Goal: Task Accomplishment & Management: Manage account settings

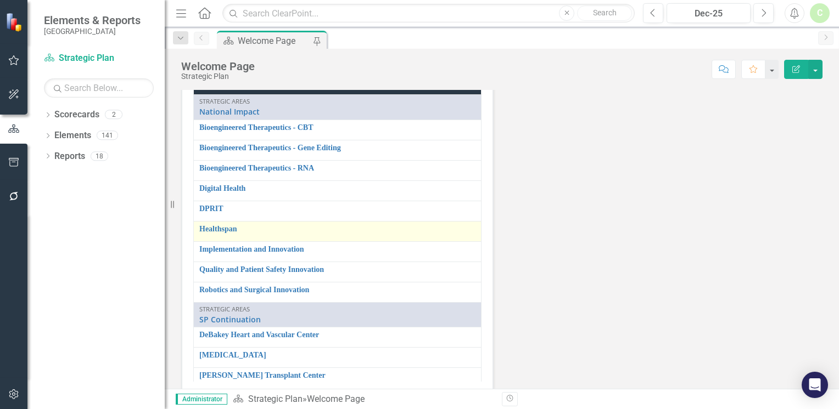
scroll to position [1660, 0]
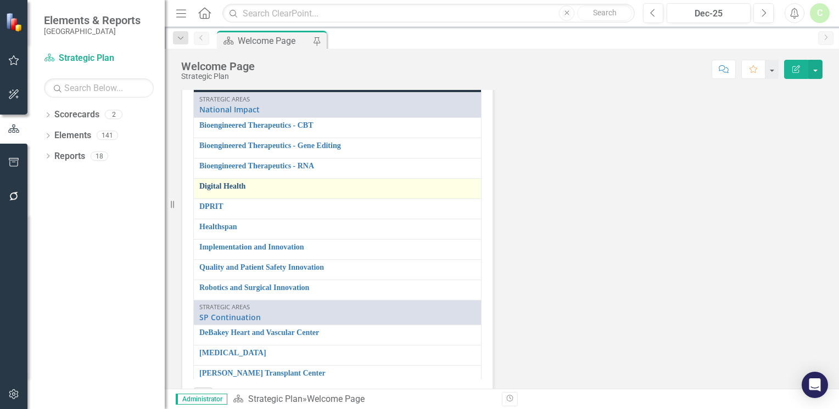
click at [215, 182] on link "Digital Health" at bounding box center [337, 186] width 276 height 8
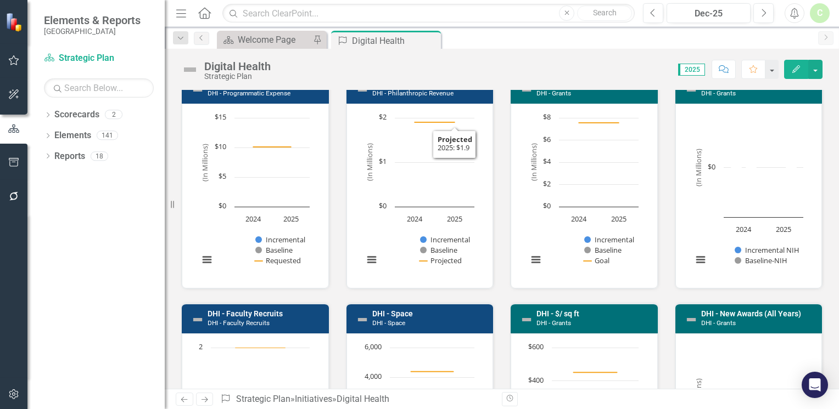
scroll to position [384, 0]
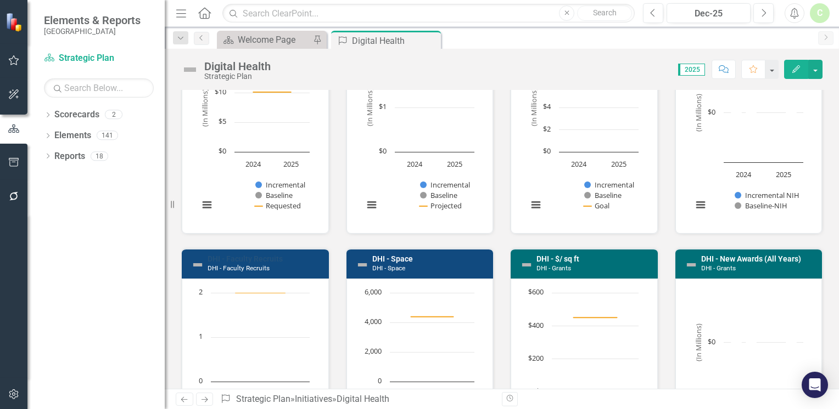
click at [279, 256] on link "DHI - Faculty Recruits" at bounding box center [244, 259] width 75 height 9
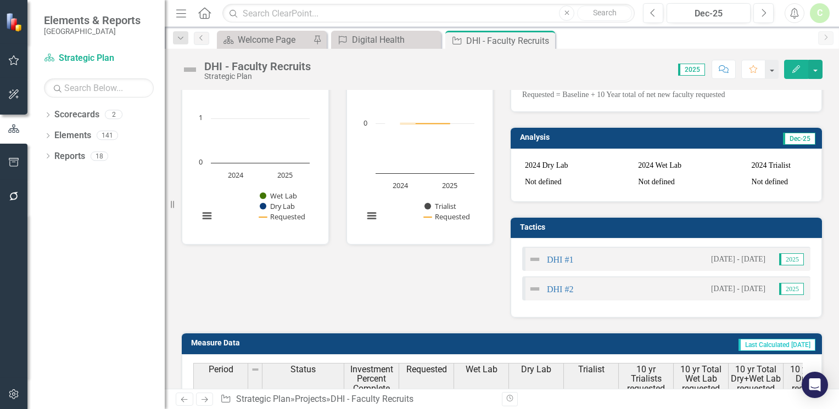
scroll to position [165, 0]
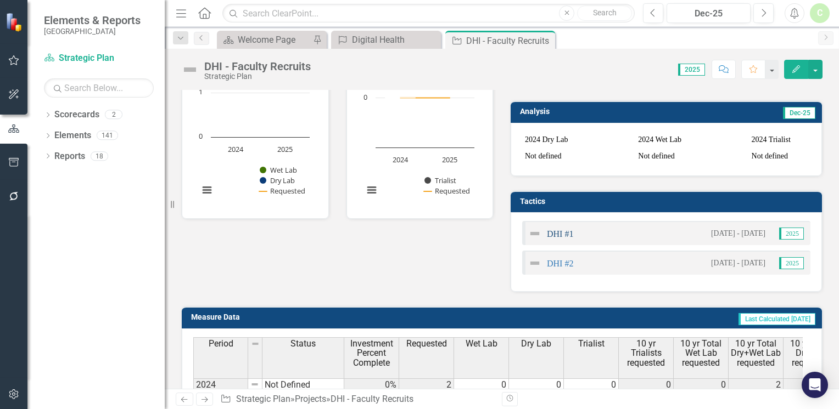
click at [559, 239] on link "DHI #1" at bounding box center [560, 233] width 26 height 9
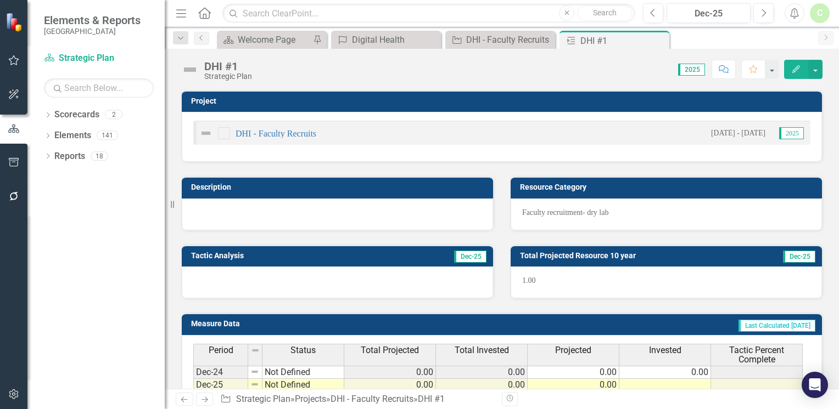
click at [257, 69] on div "Score: N/A 2025 Completed Comment Favorite Edit" at bounding box center [539, 69] width 565 height 19
click at [242, 68] on div "DHI #1" at bounding box center [228, 66] width 48 height 12
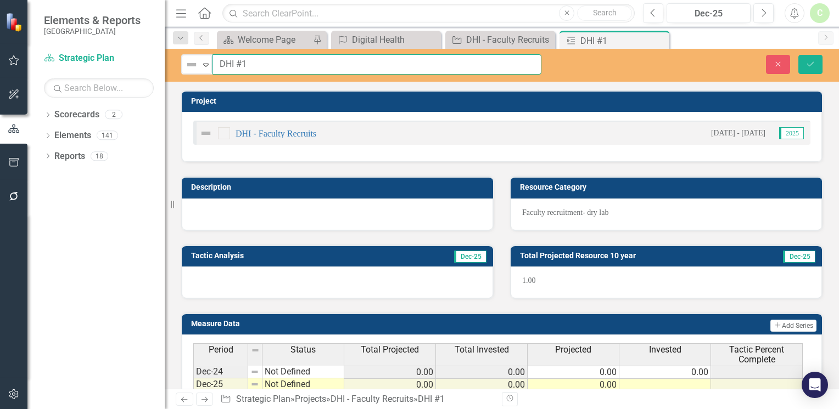
click at [240, 65] on input "DHI #1" at bounding box center [376, 64] width 329 height 20
click at [250, 64] on input "DHI #1" at bounding box center [376, 64] width 329 height 20
type input "DHI #1- [PERSON_NAME]- joint hire"
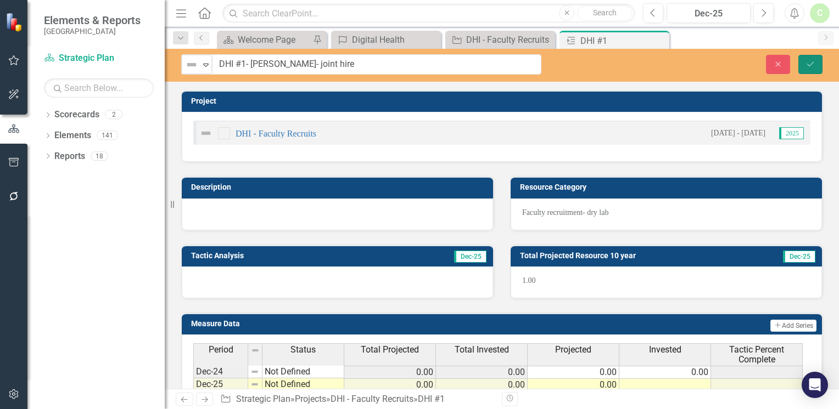
click at [807, 67] on icon "Save" at bounding box center [810, 64] width 10 height 8
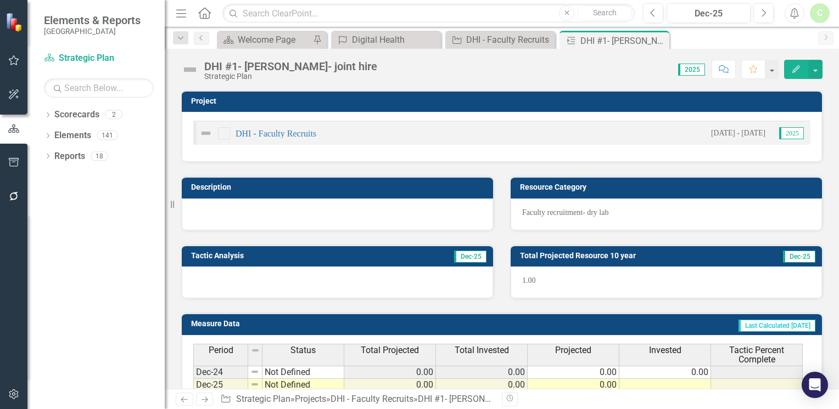
scroll to position [55, 0]
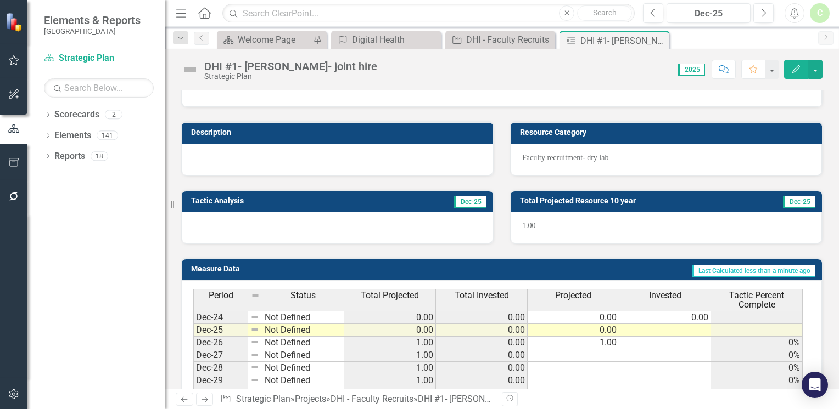
click at [644, 332] on td at bounding box center [665, 330] width 92 height 13
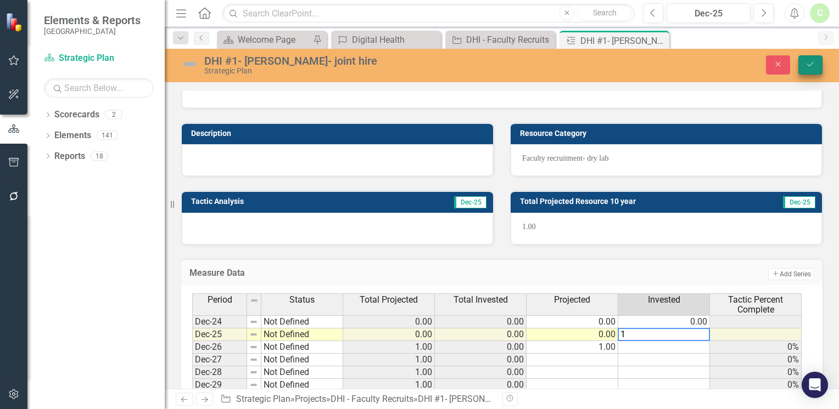
type textarea "1"
click at [810, 61] on icon "Save" at bounding box center [810, 64] width 10 height 8
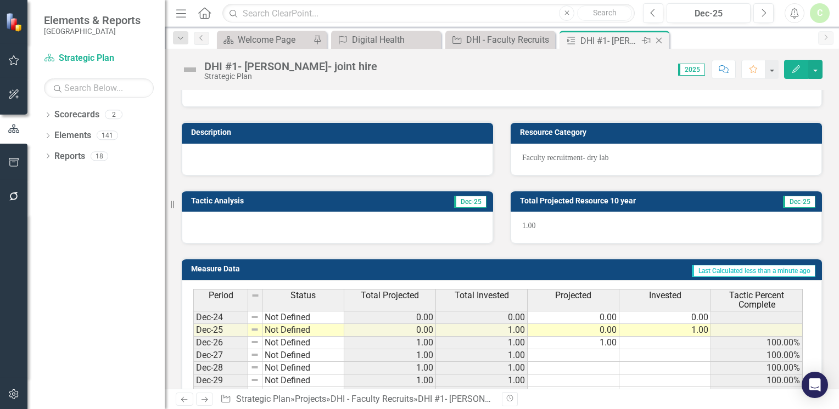
click at [659, 42] on icon "Close" at bounding box center [658, 40] width 11 height 9
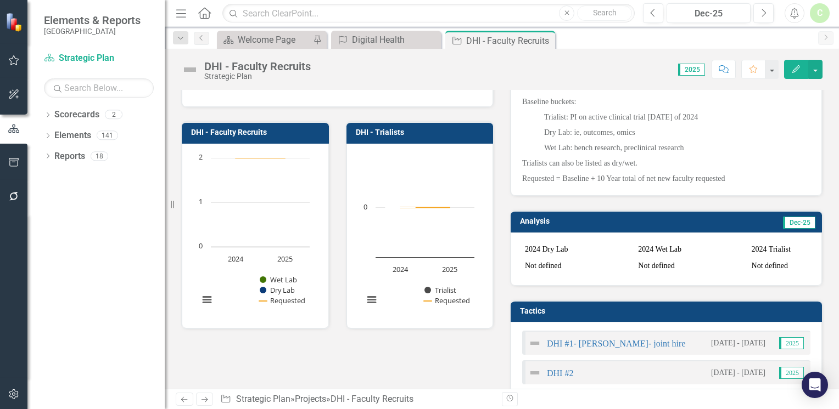
scroll to position [110, 0]
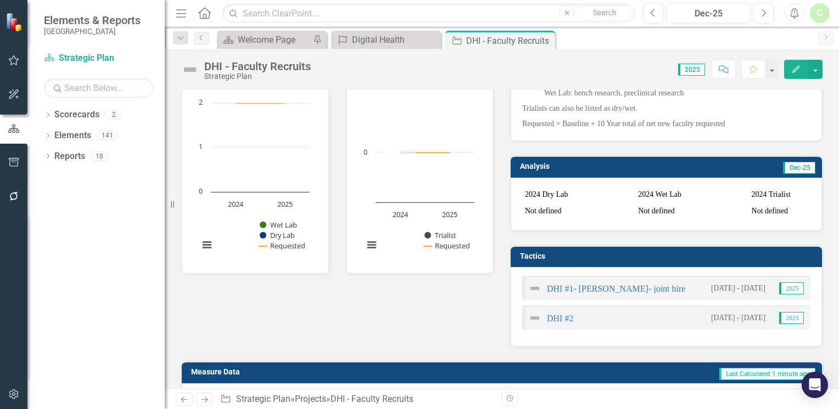
click at [638, 295] on div "DHI #1- [PERSON_NAME]- joint hire" at bounding box center [606, 288] width 157 height 13
click at [644, 294] on link "DHI #1- [PERSON_NAME]- joint hire" at bounding box center [616, 288] width 138 height 9
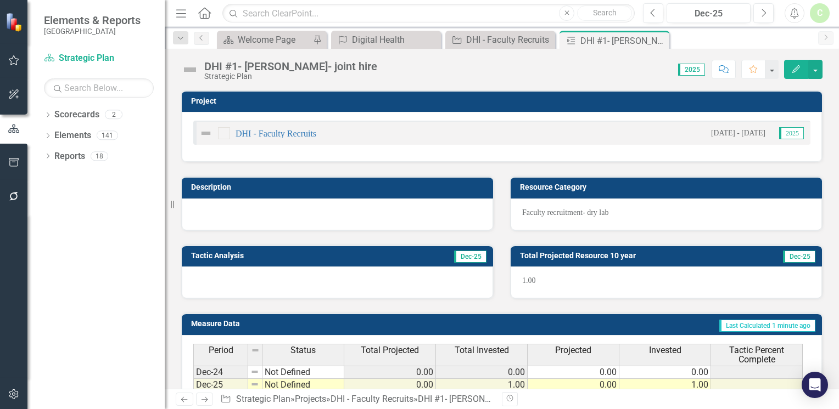
click at [795, 73] on button "Edit" at bounding box center [796, 69] width 24 height 19
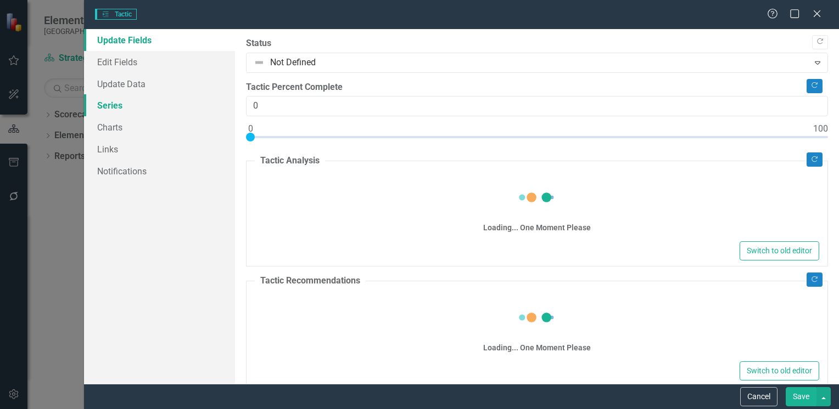
click at [94, 106] on link "Series" at bounding box center [159, 105] width 151 height 22
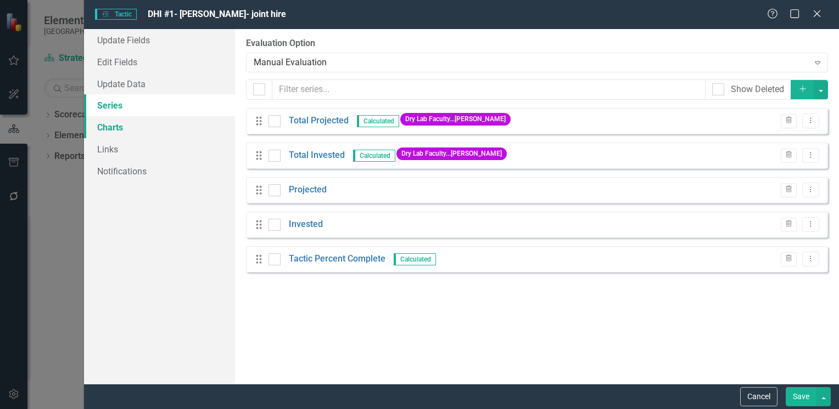
click at [104, 127] on link "Charts" at bounding box center [159, 127] width 151 height 22
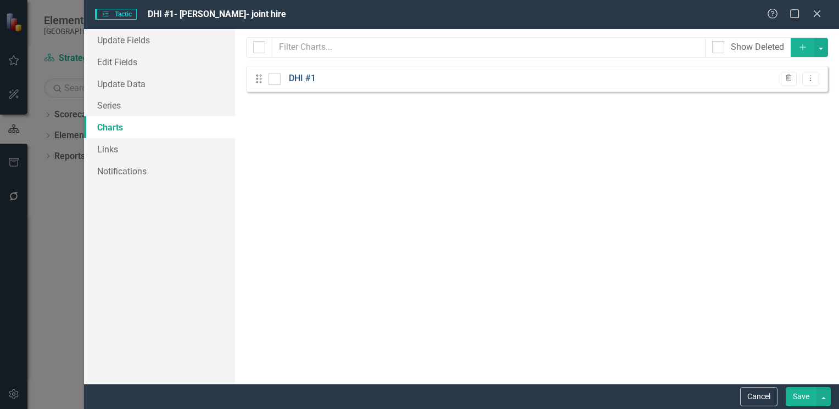
click at [304, 82] on link "DHI #1" at bounding box center [302, 78] width 27 height 13
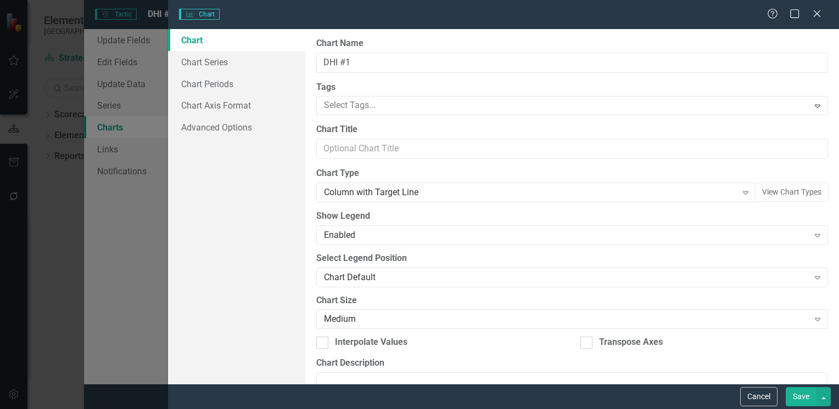
type input "DHI #1"
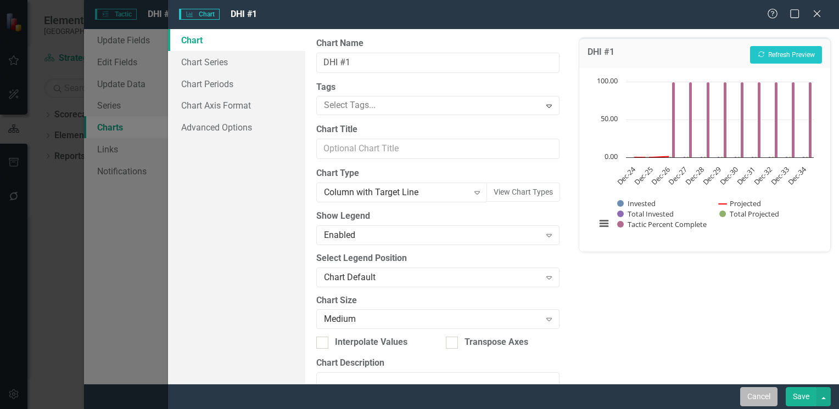
click at [764, 400] on button "Cancel" at bounding box center [758, 397] width 37 height 19
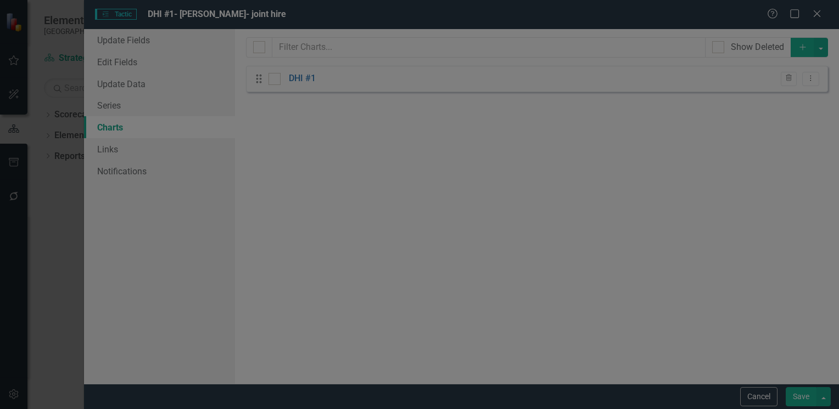
click at [764, 400] on button "Cancel" at bounding box center [758, 397] width 37 height 19
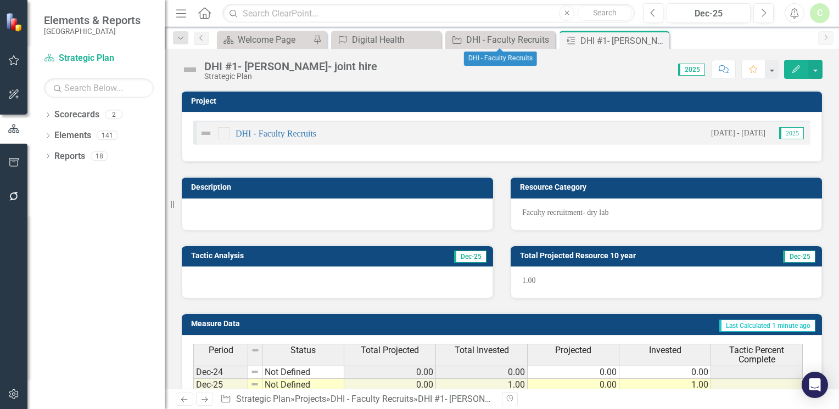
drag, startPoint x: 545, startPoint y: 38, endPoint x: 399, endPoint y: 87, distance: 153.4
click at [0, 0] on icon "Close" at bounding box center [0, 0] width 0 height 0
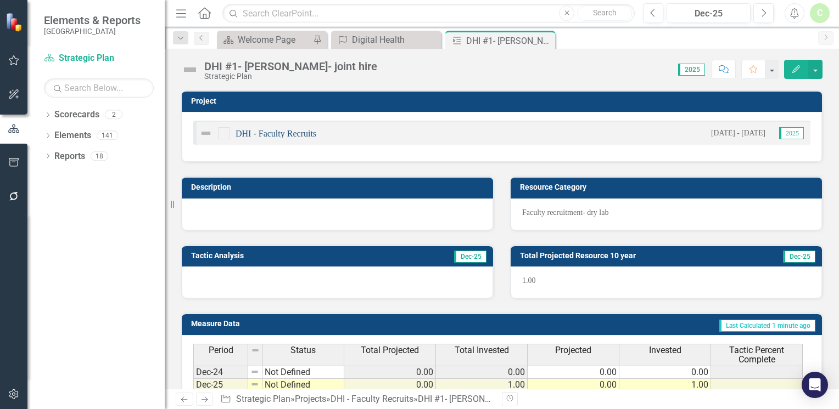
click at [268, 135] on link "DHI - Faculty Recruits" at bounding box center [275, 133] width 81 height 9
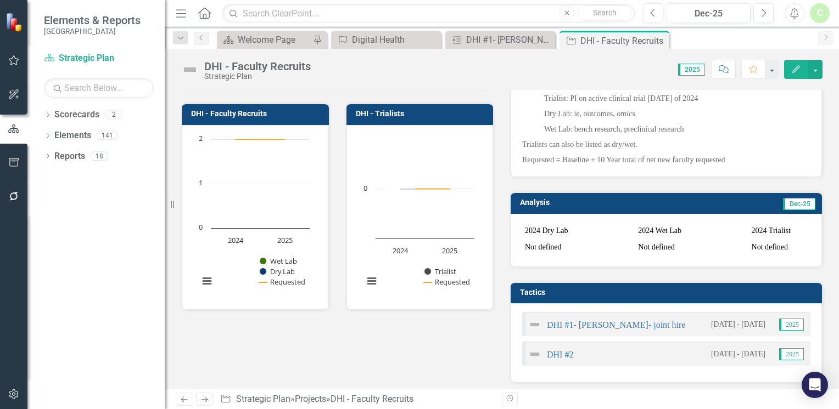
scroll to position [72, 0]
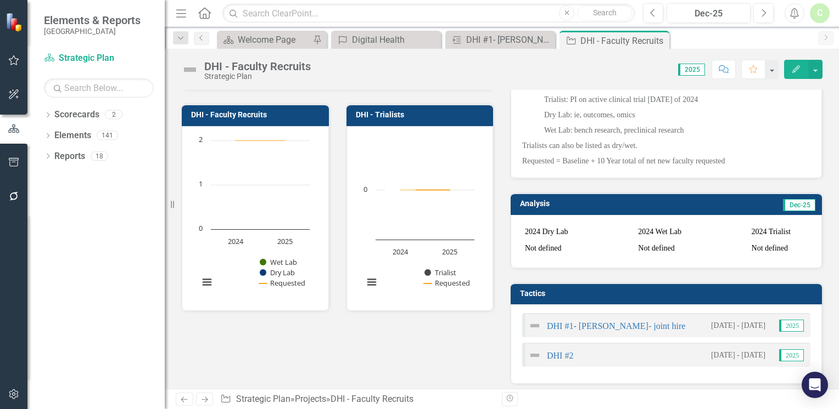
click at [252, 111] on h3 "DHI - Faculty Recruits" at bounding box center [257, 115] width 132 height 8
click at [252, 113] on h3 "DHI - Faculty Recruits" at bounding box center [257, 115] width 132 height 8
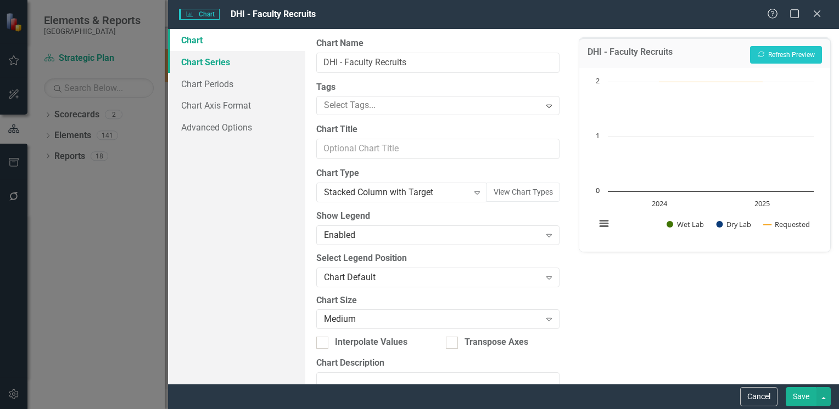
click at [217, 71] on link "Chart Series" at bounding box center [236, 62] width 137 height 22
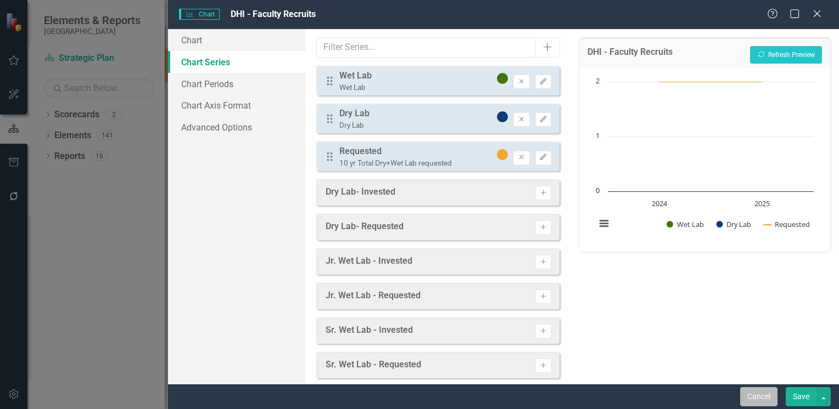
click at [748, 402] on button "Cancel" at bounding box center [758, 397] width 37 height 19
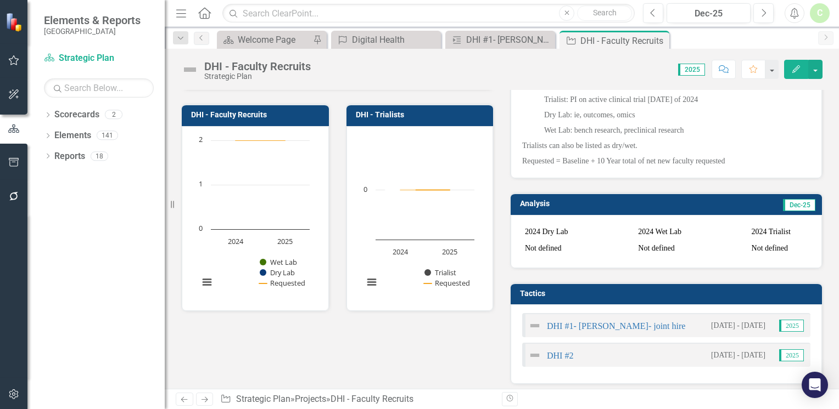
scroll to position [292, 0]
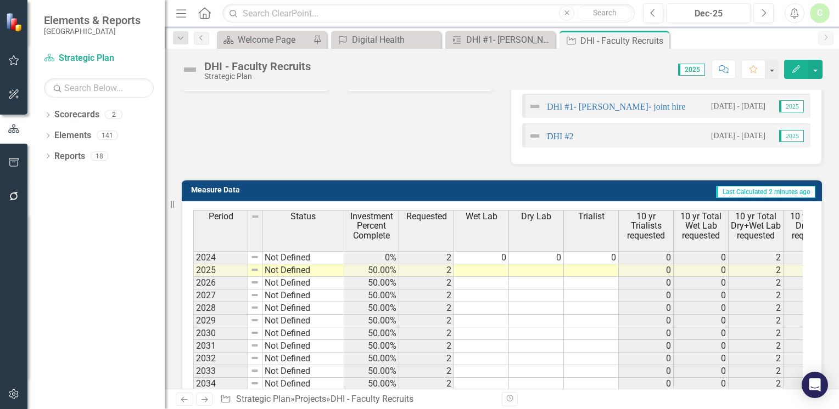
click at [545, 277] on td at bounding box center [536, 271] width 55 height 13
type textarea "1"
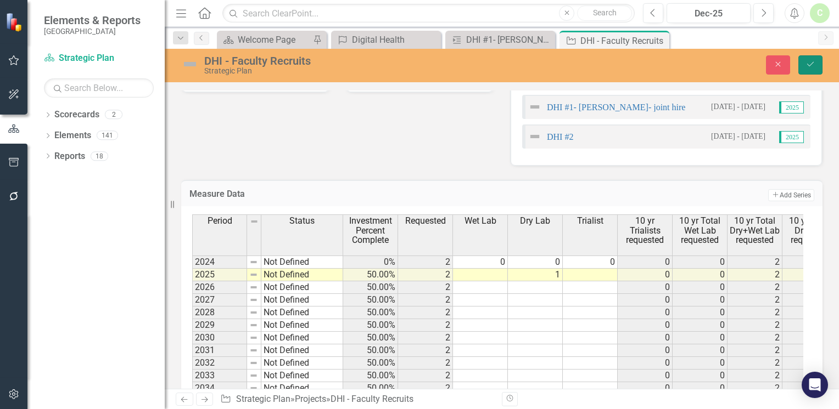
click at [805, 63] on button "Save" at bounding box center [810, 64] width 24 height 19
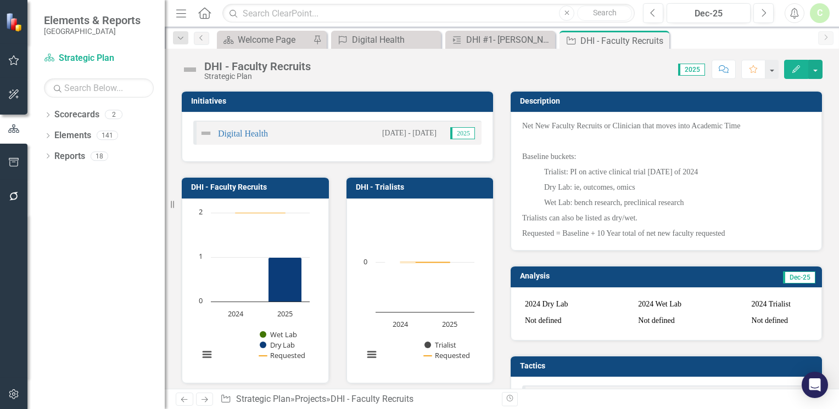
drag, startPoint x: 664, startPoint y: 43, endPoint x: 610, endPoint y: 45, distance: 54.4
click at [0, 0] on div "Close" at bounding box center [0, 0] width 0 height 0
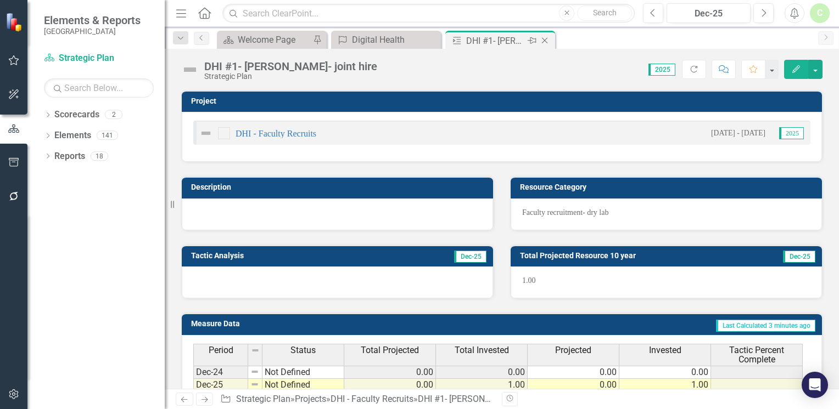
click at [548, 43] on icon "Close" at bounding box center [544, 40] width 11 height 9
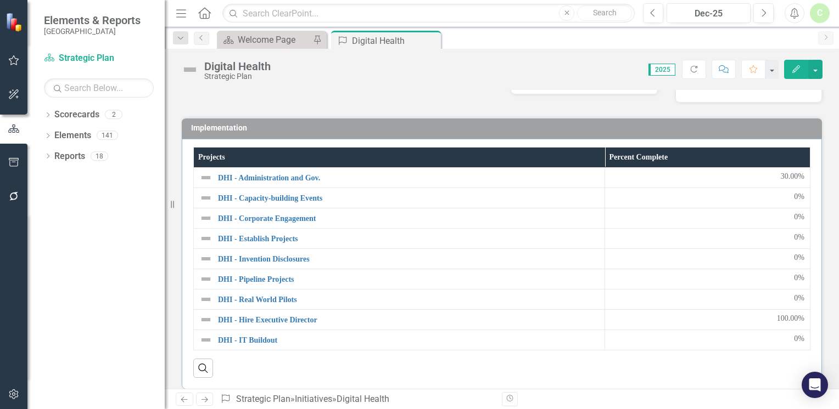
scroll to position [1221, 0]
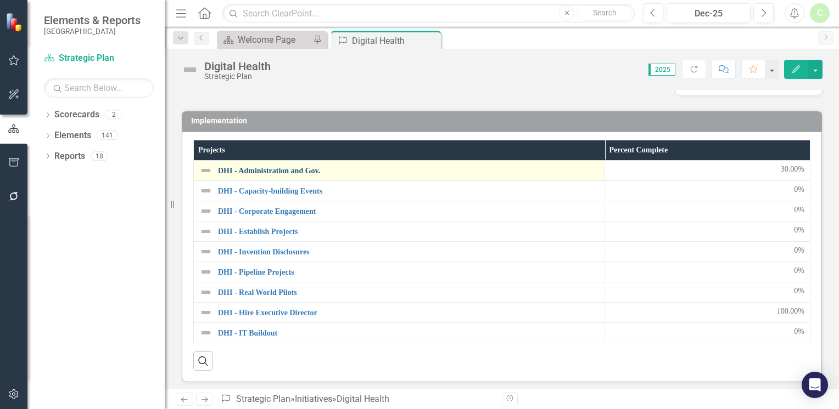
click at [289, 167] on link "DHI - Administration and Gov." at bounding box center [408, 171] width 381 height 8
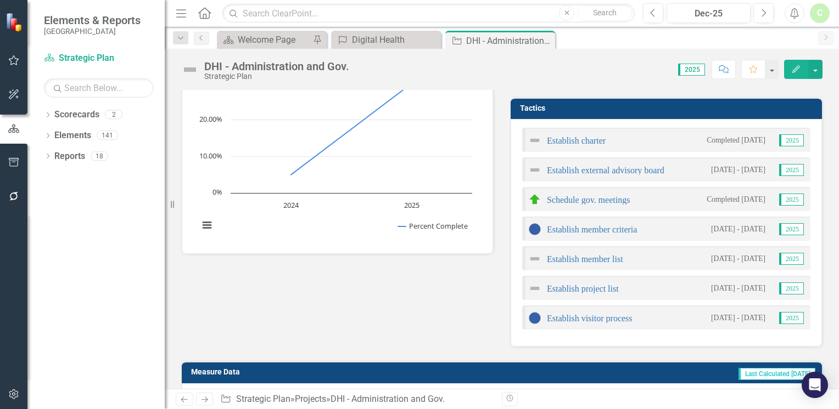
scroll to position [165, 0]
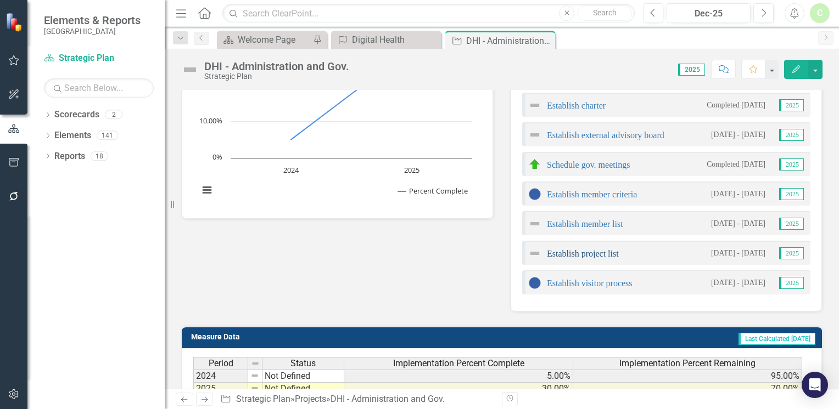
click at [607, 251] on link "Establish project list" at bounding box center [583, 253] width 72 height 9
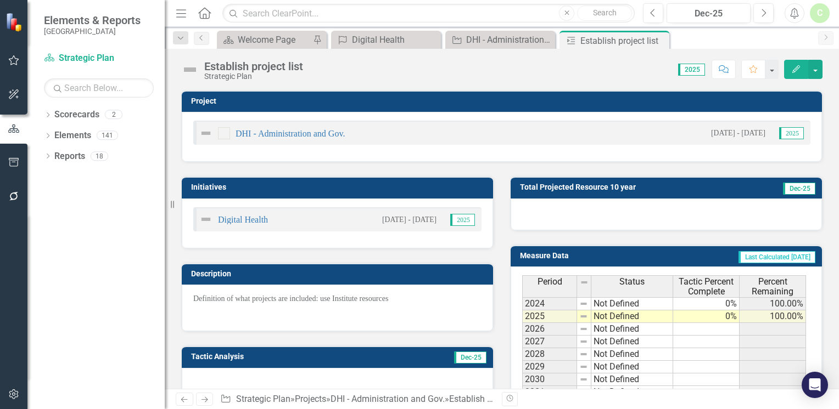
click at [700, 317] on td "0%" at bounding box center [706, 317] width 66 height 13
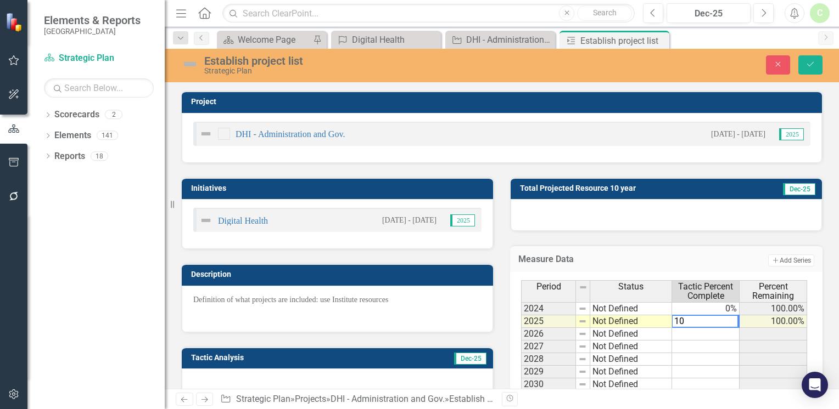
type textarea "100"
click at [804, 63] on button "Save" at bounding box center [810, 64] width 24 height 19
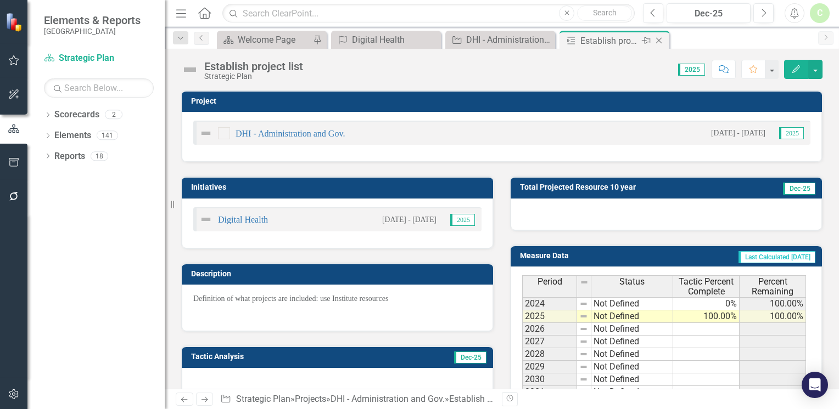
click at [661, 45] on div "Close" at bounding box center [660, 41] width 14 height 14
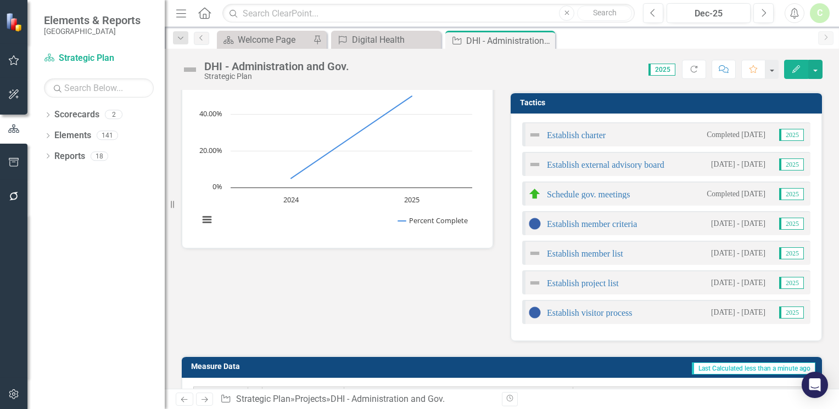
scroll to position [110, 0]
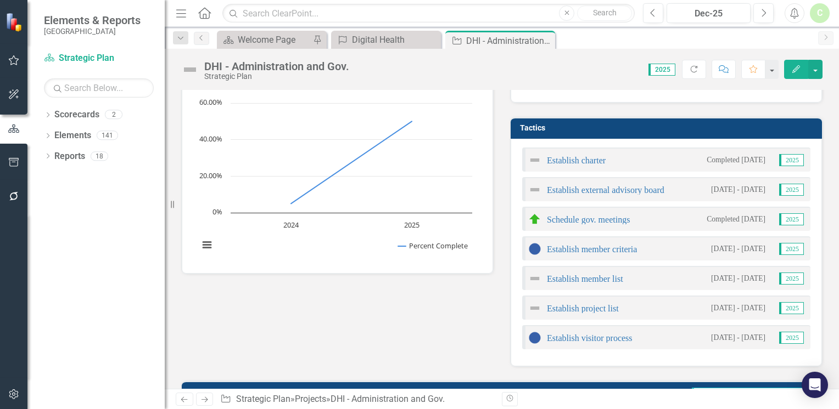
click at [799, 72] on icon "Edit" at bounding box center [796, 69] width 10 height 8
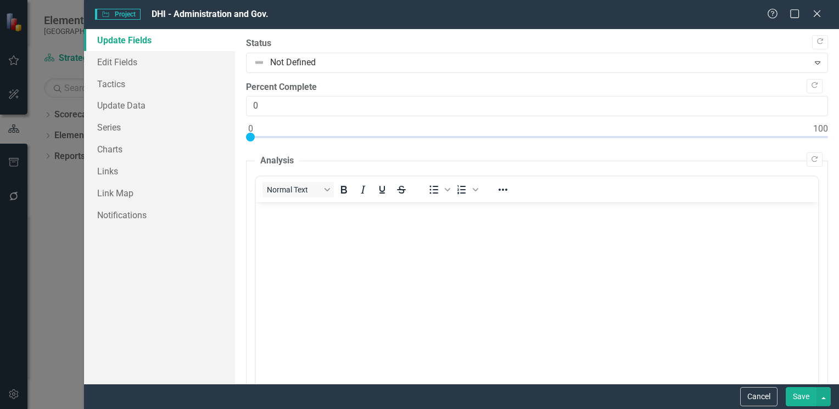
scroll to position [0, 0]
click at [760, 399] on button "Cancel" at bounding box center [758, 397] width 37 height 19
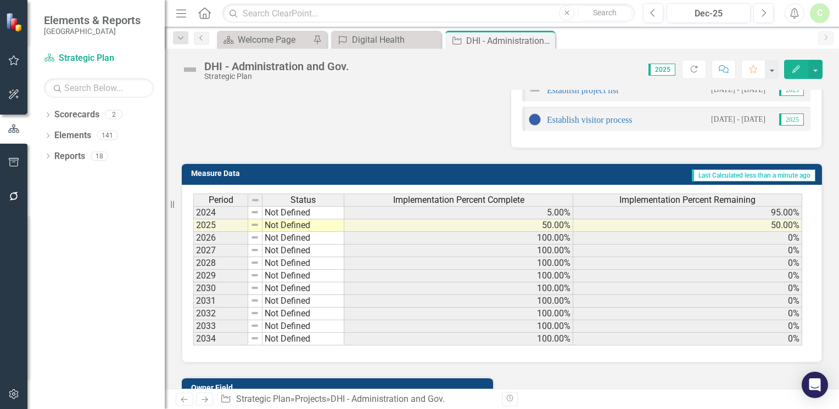
scroll to position [329, 0]
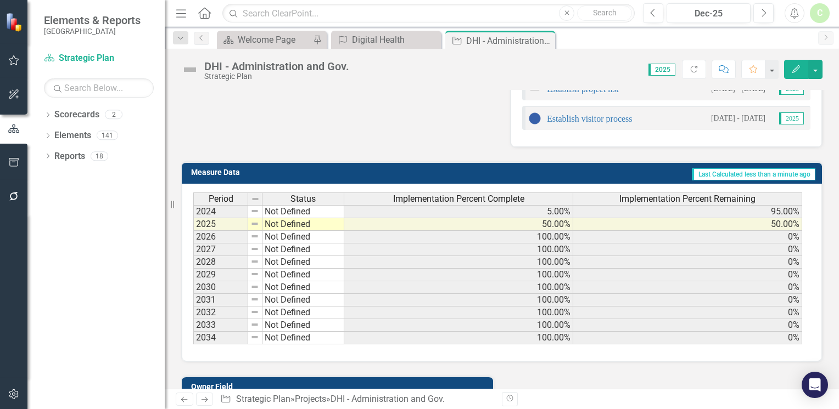
click at [618, 172] on td "Last Calculated less than a minute ago" at bounding box center [591, 174] width 449 height 16
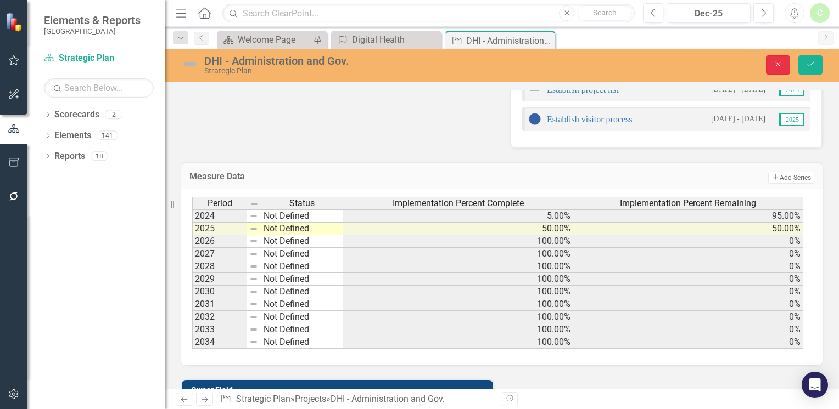
click at [775, 67] on icon "Close" at bounding box center [778, 64] width 10 height 8
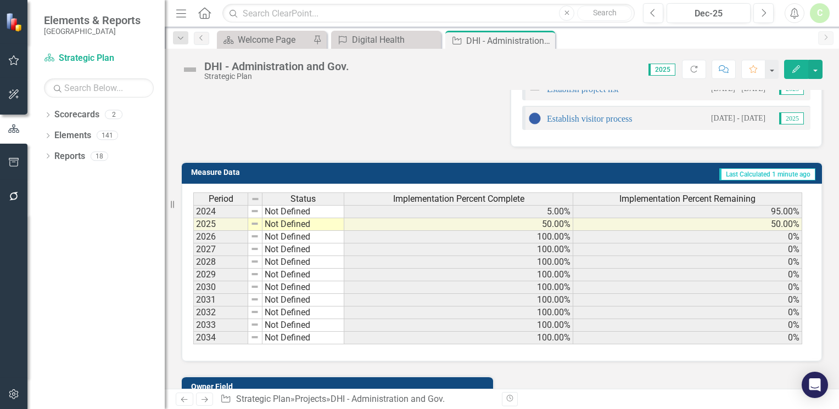
click at [795, 71] on icon "Edit" at bounding box center [796, 69] width 10 height 8
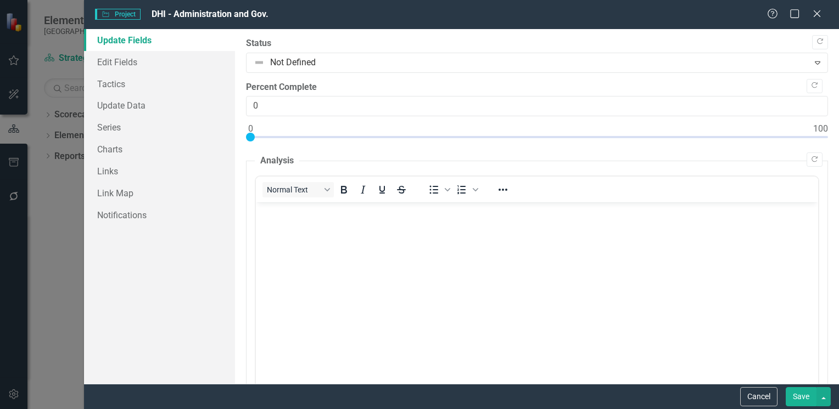
scroll to position [0, 0]
click at [114, 126] on link "Series" at bounding box center [159, 127] width 151 height 22
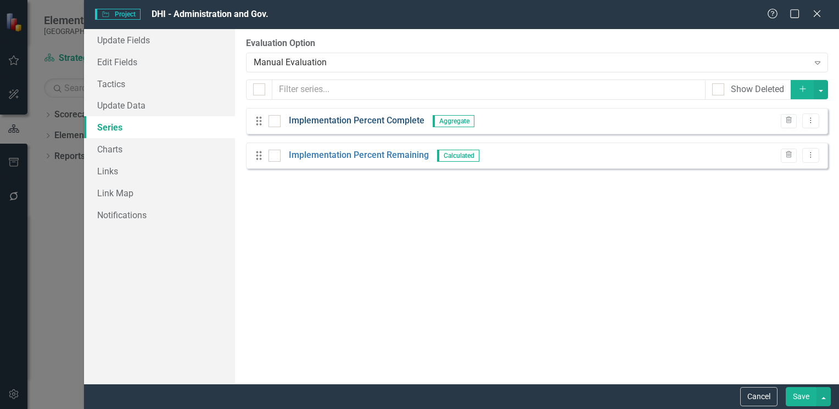
click at [312, 118] on link "Implementation Percent Complete" at bounding box center [357, 121] width 136 height 13
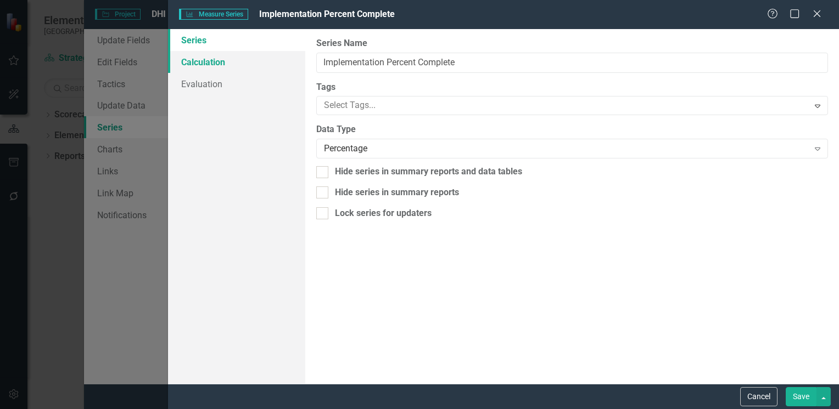
click at [206, 64] on link "Calculation" at bounding box center [236, 62] width 137 height 22
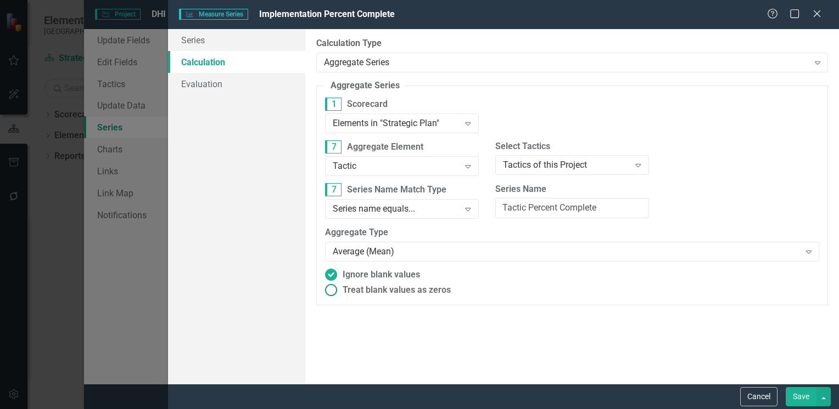
click at [335, 291] on ins at bounding box center [330, 290] width 17 height 17
click at [335, 291] on input "Treat blank values as zeros" at bounding box center [330, 290] width 17 height 17
radio input "true"
click at [804, 402] on button "Save" at bounding box center [800, 397] width 31 height 19
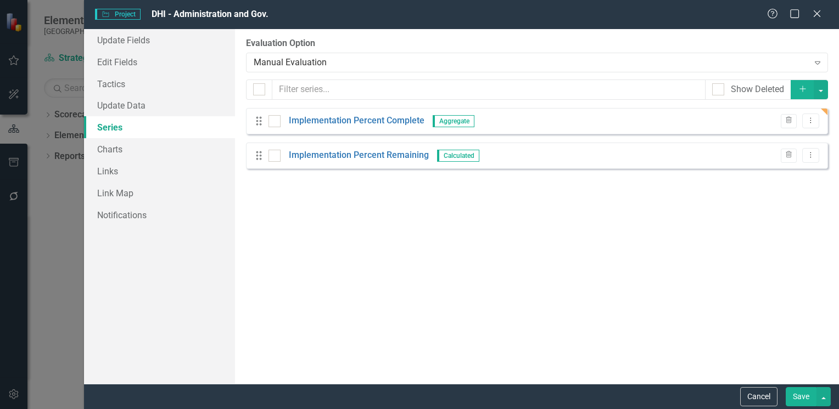
click at [804, 402] on button "Save" at bounding box center [800, 397] width 31 height 19
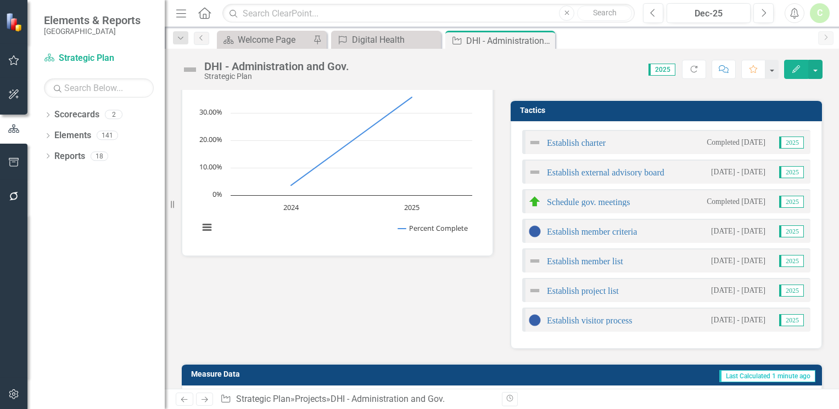
scroll to position [110, 0]
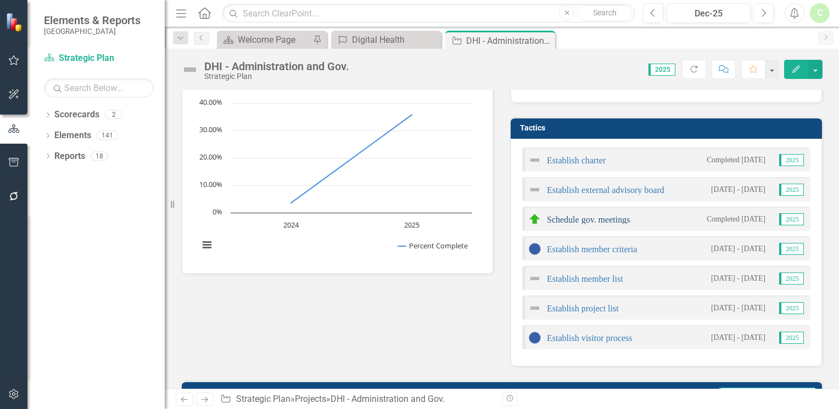
click at [608, 220] on link "Schedule gov. meetings" at bounding box center [588, 219] width 83 height 9
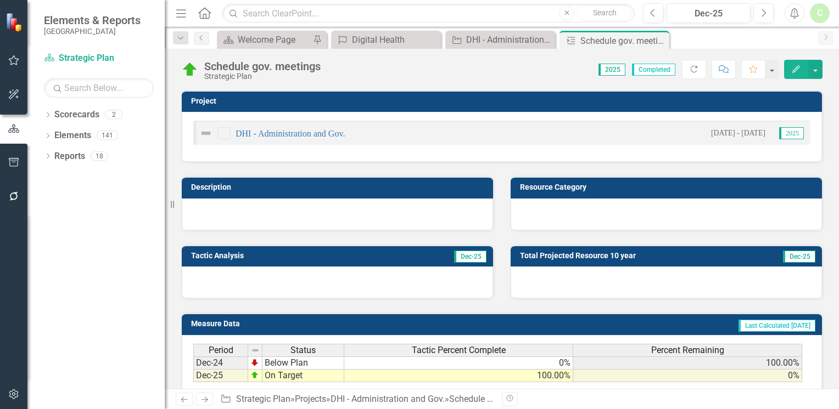
click at [798, 75] on button "Edit" at bounding box center [796, 69] width 24 height 19
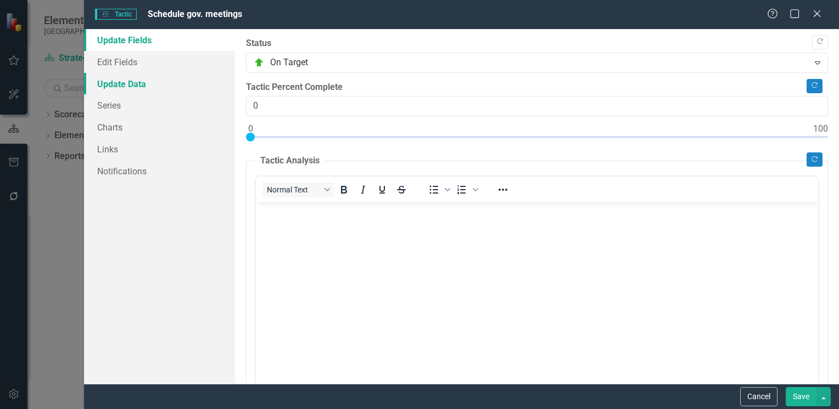
click at [121, 87] on link "Update Data" at bounding box center [159, 84] width 151 height 22
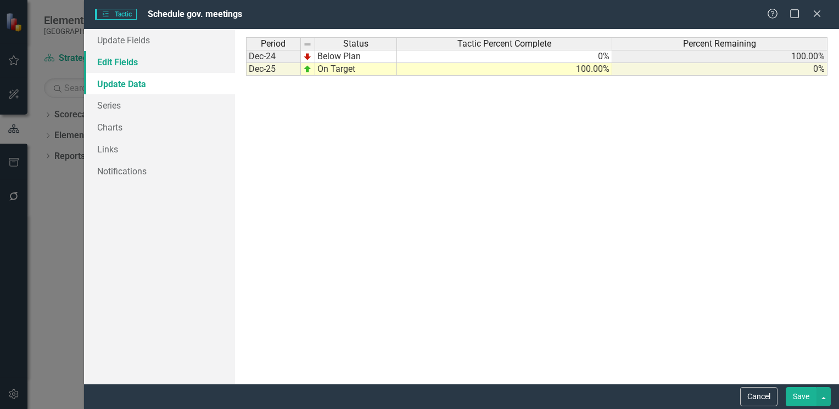
click at [116, 62] on link "Edit Fields" at bounding box center [159, 62] width 151 height 22
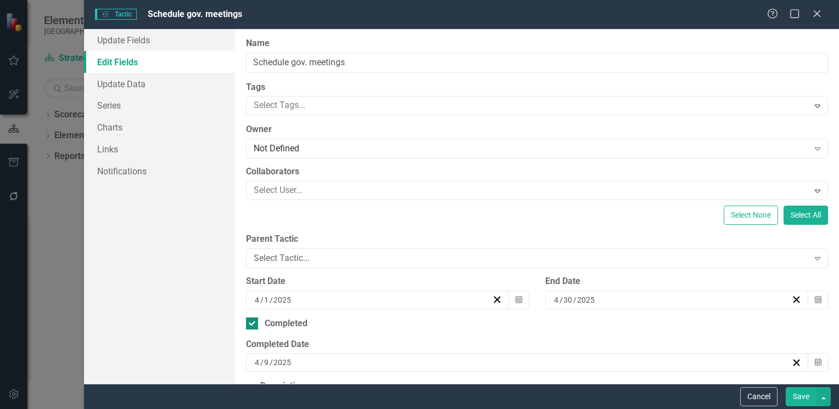
click at [253, 329] on div at bounding box center [252, 324] width 12 height 12
click at [253, 325] on input "Completed" at bounding box center [249, 321] width 7 height 7
checkbox input "false"
click at [160, 88] on link "Update Data" at bounding box center [159, 84] width 151 height 22
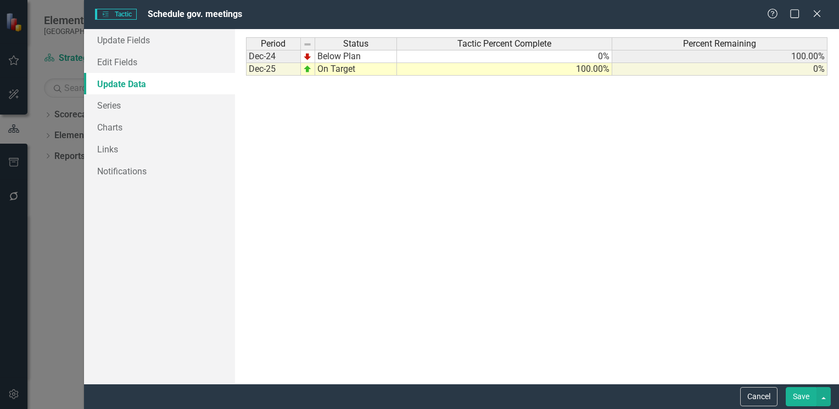
click at [793, 401] on button "Save" at bounding box center [800, 397] width 31 height 19
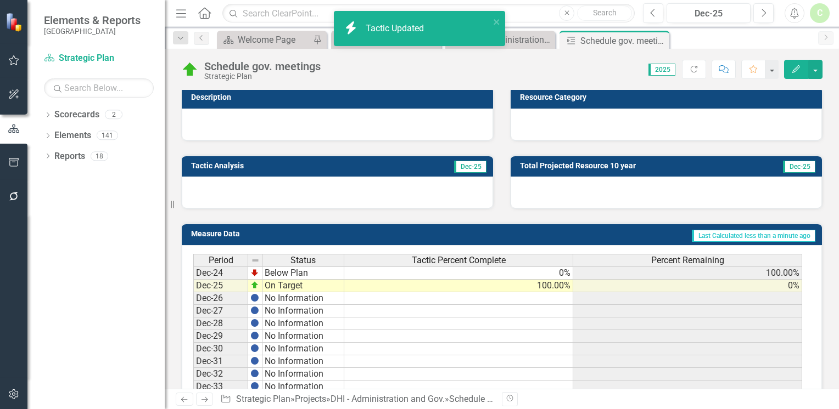
scroll to position [110, 0]
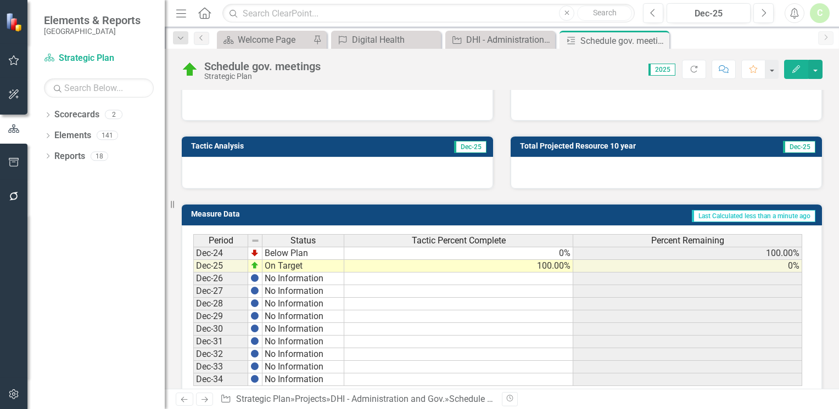
click at [646, 350] on td at bounding box center [687, 355] width 229 height 13
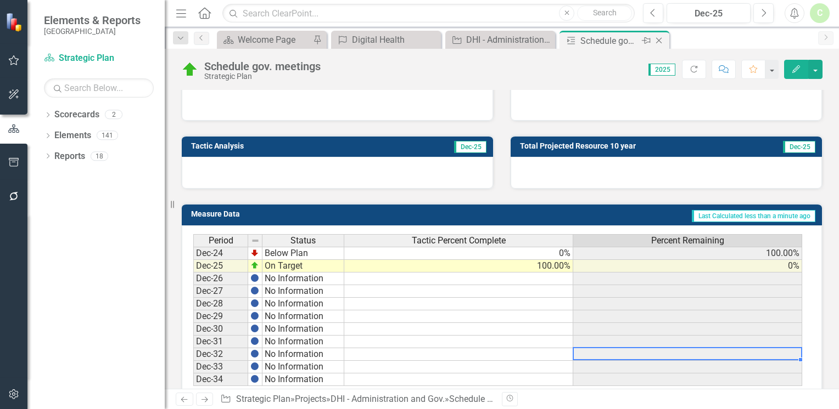
click at [655, 38] on icon "Close" at bounding box center [658, 40] width 11 height 9
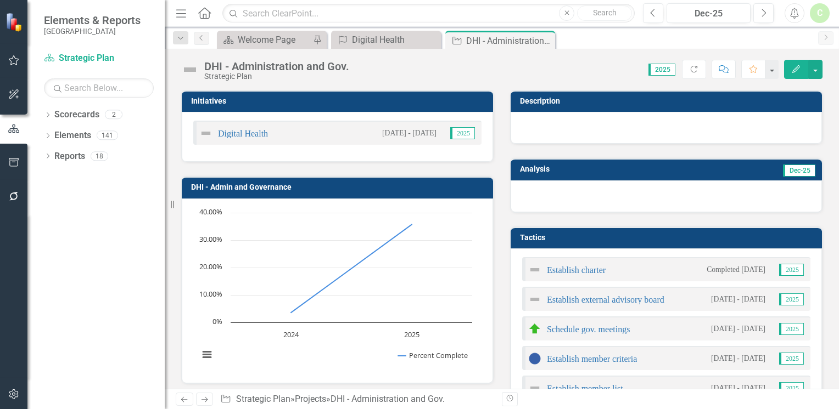
drag, startPoint x: 548, startPoint y: 41, endPoint x: 440, endPoint y: 50, distance: 108.6
click at [0, 0] on icon "Close" at bounding box center [0, 0] width 0 height 0
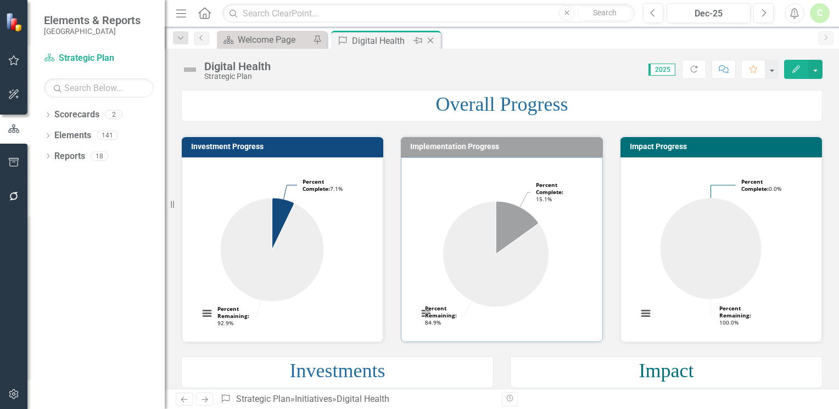
click at [433, 41] on icon "Close" at bounding box center [430, 40] width 11 height 9
